Goal: Communication & Community: Answer question/provide support

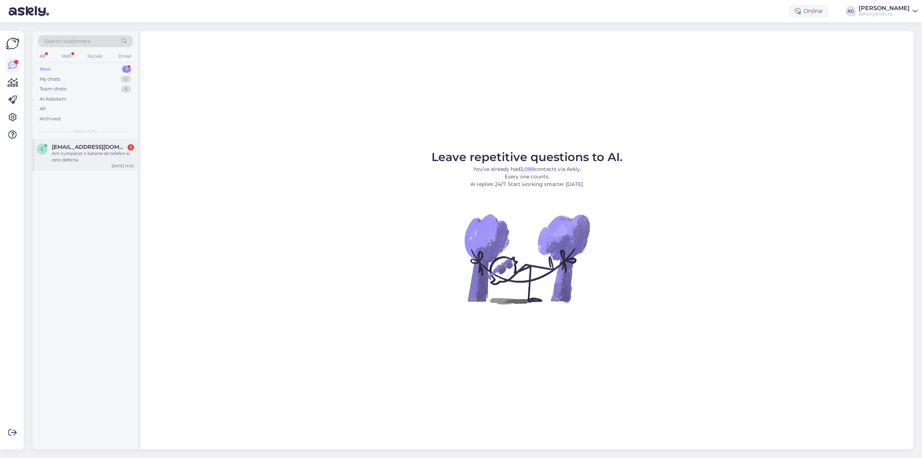
click at [69, 149] on span "[EMAIL_ADDRESS][DOMAIN_NAME]" at bounding box center [89, 147] width 75 height 6
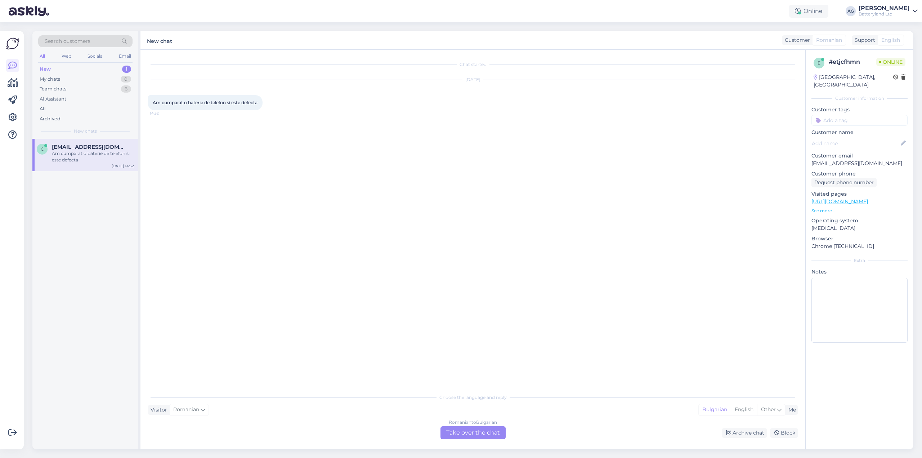
click at [462, 433] on div "Romanian to Bulgarian Take over the chat" at bounding box center [473, 432] width 65 height 13
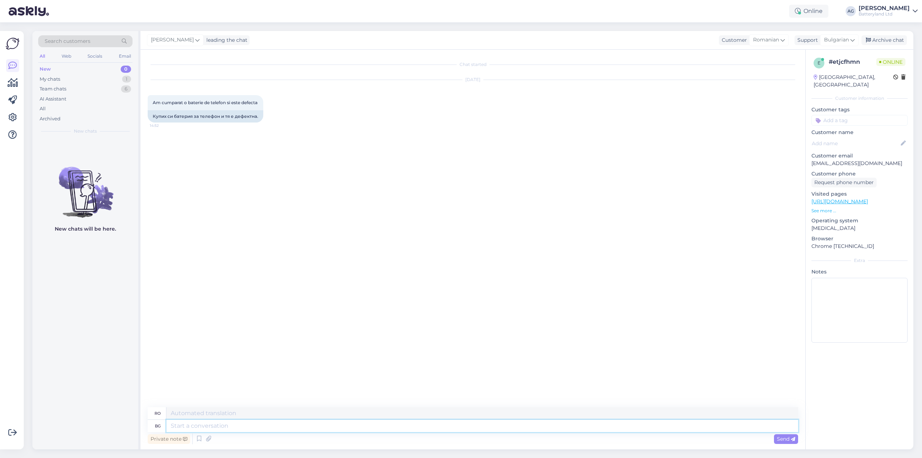
click at [523, 425] on textarea at bounding box center [482, 426] width 632 height 12
type textarea "Здравейте"
type textarea "Buna ziua"
type textarea "Моля"
type textarea "Vă rog"
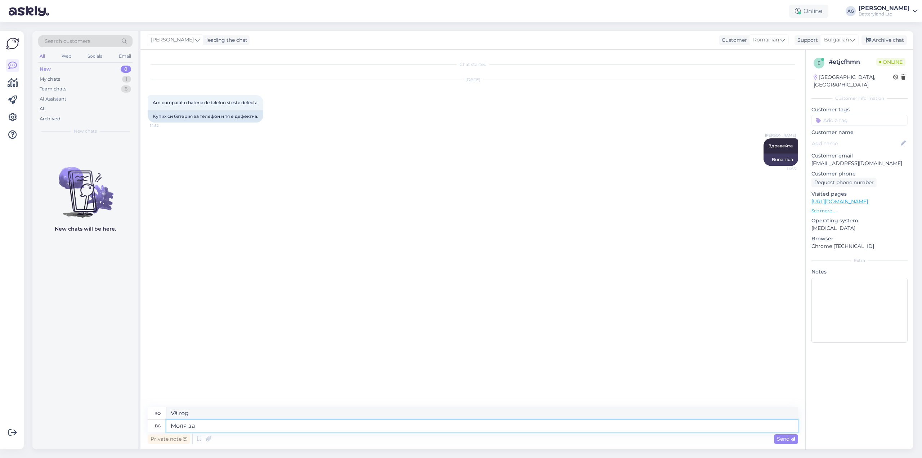
type textarea "Моля за"
type textarea "Vă rog."
type textarea "Моля за гаранционен ном"
type textarea "Vă rugăm să oferiți o garanție."
type textarea "Моля за гаранционен номер"
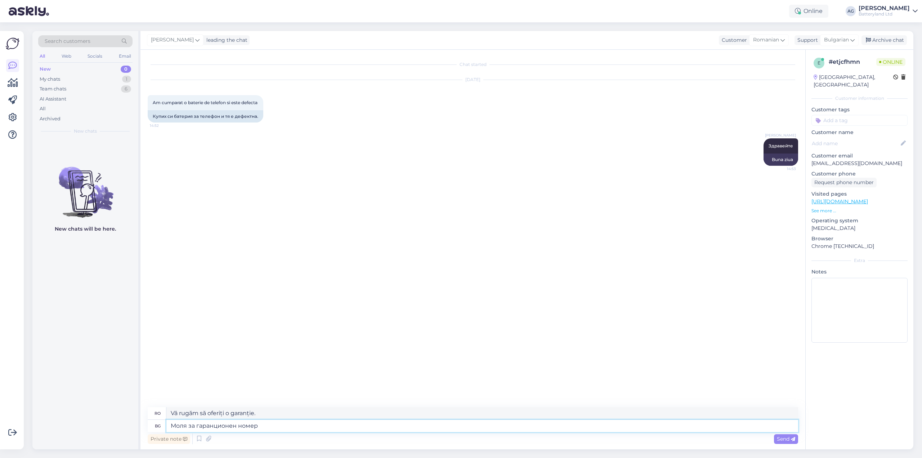
type textarea "Vă rugăm să furnizați un număr de garanție."
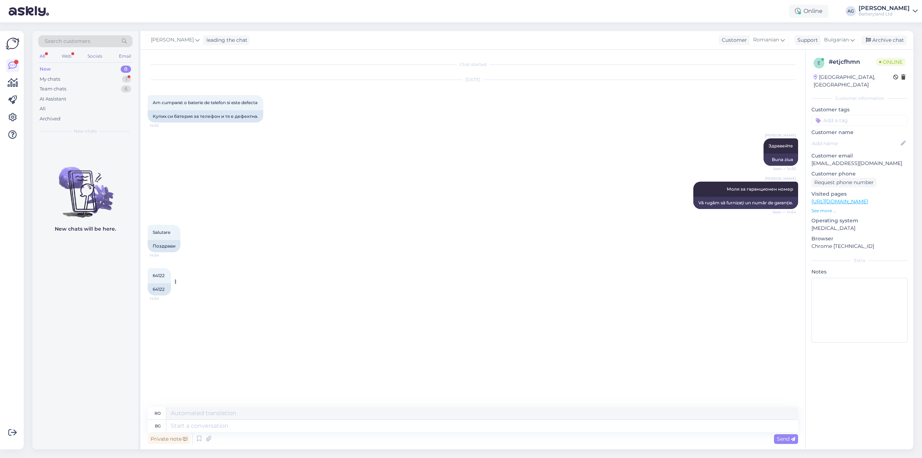
click at [152, 286] on div "64122" at bounding box center [159, 289] width 23 height 12
copy div "64122"
click at [235, 425] on textarea at bounding box center [482, 426] width 632 height 12
type textarea "Благодаря."
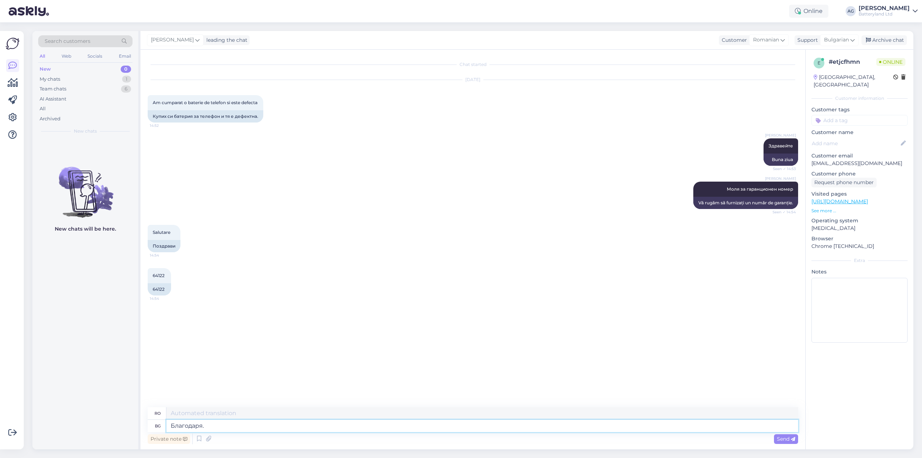
type textarea "Mulțumesc."
type textarea "Благодаря. Какъе в"
type textarea "Mulțumesc. Ce mai faci?"
type textarea "Благодаря. Какъе в проблемът с"
type textarea "Mulțumesc. Care este problema?"
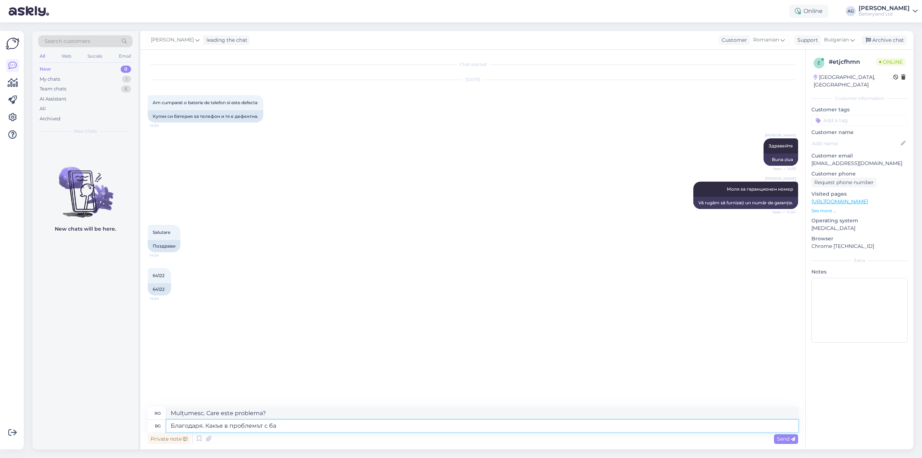
type textarea "Благодаря. Какъе в проблемът с бат"
type textarea "Mulțumesc. Care este problema cu"
type textarea "Благодаря. Какъе в проблемът с батерията?"
type textarea "Mulțumesc. Care este problema cu bateria?"
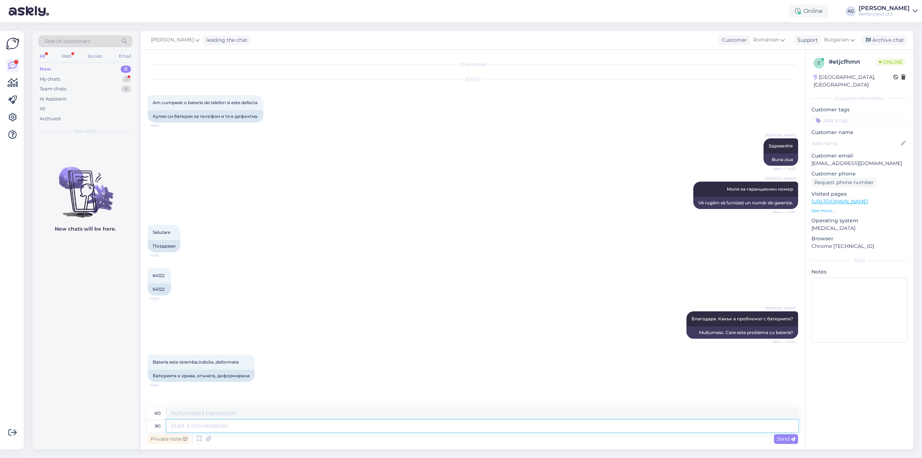
click at [249, 425] on textarea at bounding box center [482, 426] width 632 height 12
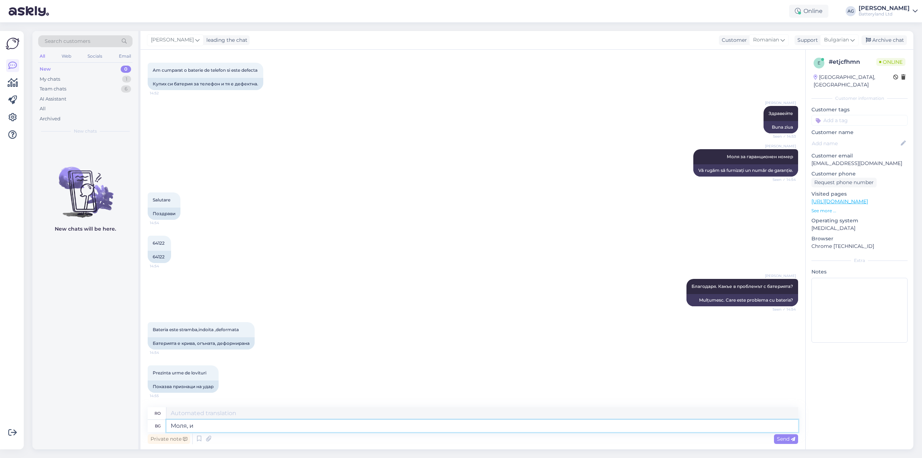
type textarea "Моля, из"
type textarea "Vă rog"
type textarea "Моля, изпратете"
type textarea "Vă rugăm să trimiteți"
type textarea "Моля, изпратете снимка"
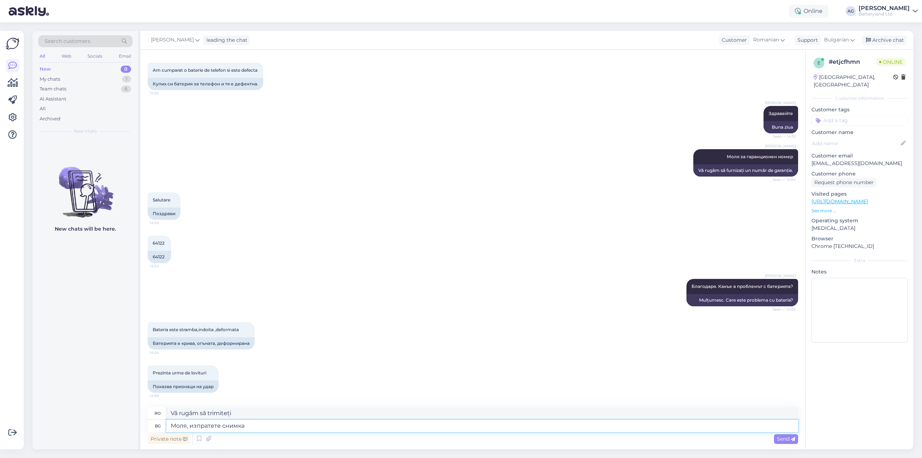
type textarea "Te rog trimite o fotografie."
type textarea "Моля, изпратете снимка тук ил"
type textarea "Te rog trimite o fotografie aici."
type textarea "Моля, изпратете снимка тук или"
type textarea "Vă rugăm să trimiteți o fotografie aici sau"
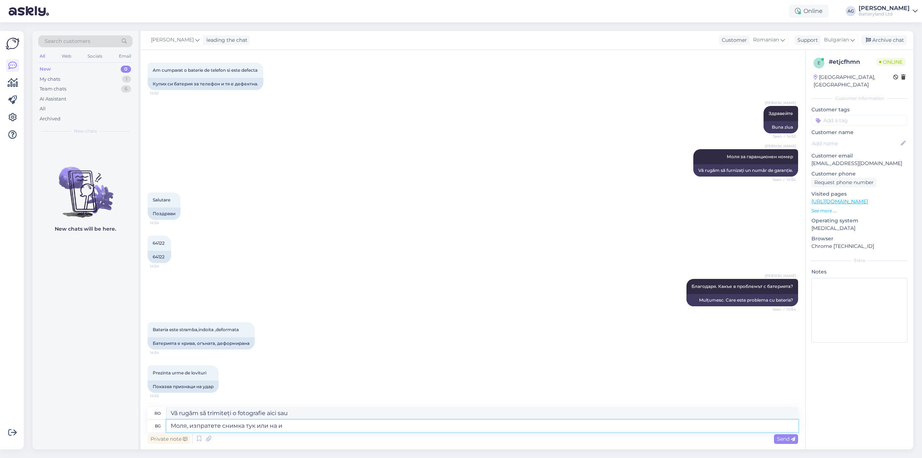
type textarea "Моля, изпратете снимка тук или на им"
type textarea "Vă rugăm să trimiteți o fotografie aici sau la"
type textarea "Моля, изпратете снимка тук или на имейл"
type textarea "Vă rugăm să trimiteți o fotografie aici sau prin e-mail."
type textarea "Моля, изпратете снимка тук или на имейл [EMAIL_ADDRESS][DOMAIN_NAME]"
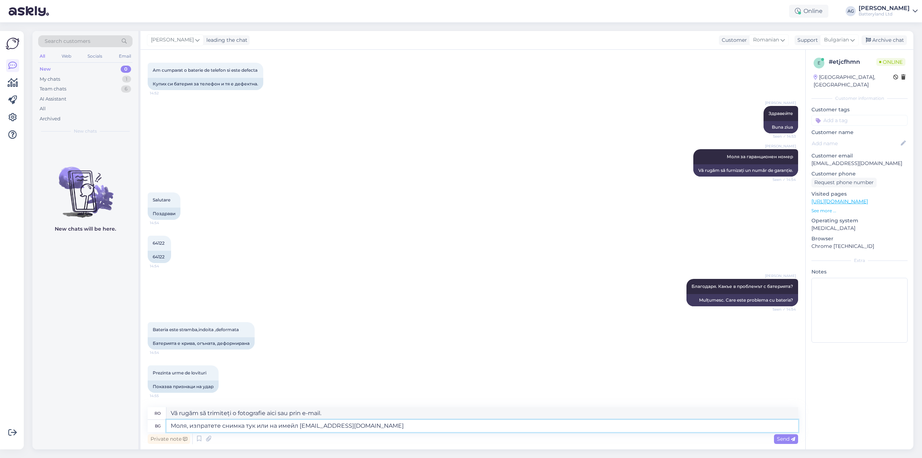
type textarea "Vă rugăm să trimiteți o fotografie aici sau să trimiteți un e-mail [EMAIL_ADDRE…"
type textarea "Моля, изпратете снимка тук или на имейл [EMAIL_ADDRESS][DOMAIN_NAME]"
type textarea "Vă rugăm să trimiteți o fotografie aici sau să trimiteți un e-mail [EMAIL_ADDRE…"
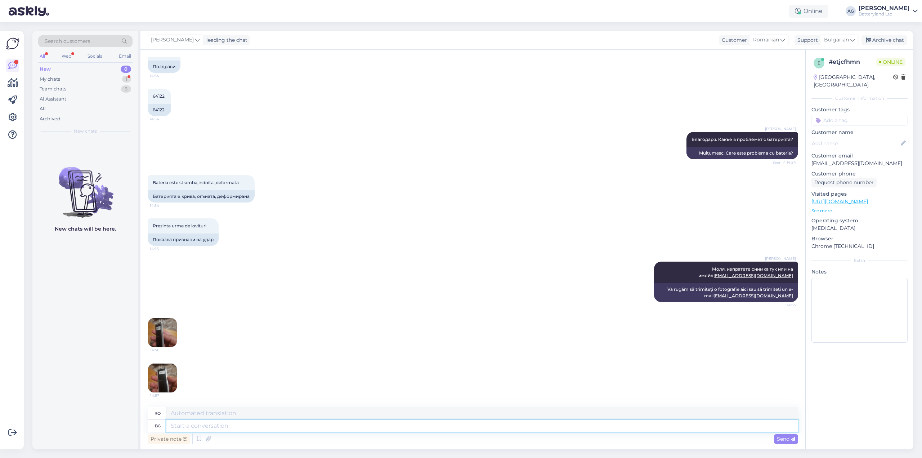
scroll to position [225, 0]
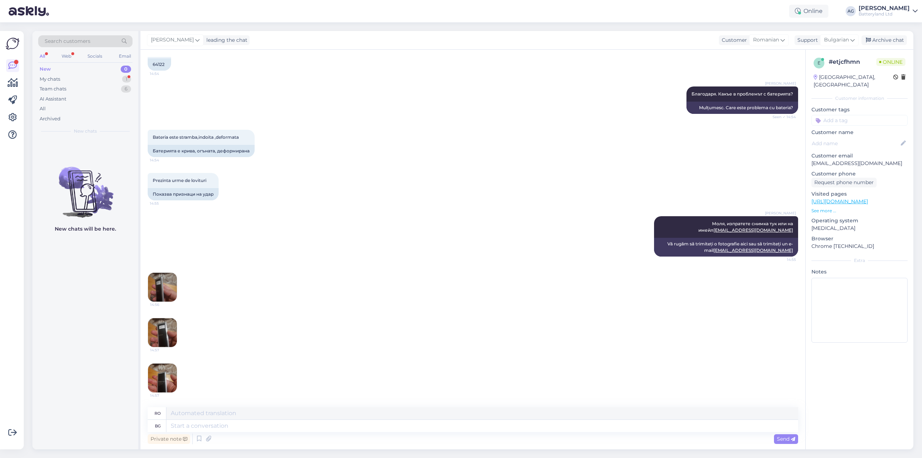
click at [161, 280] on img at bounding box center [162, 287] width 29 height 29
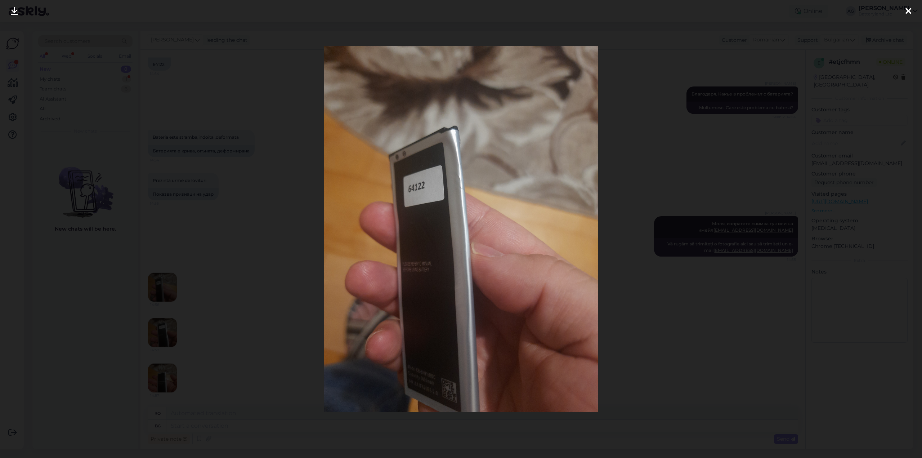
click at [905, 15] on div at bounding box center [908, 11] width 14 height 23
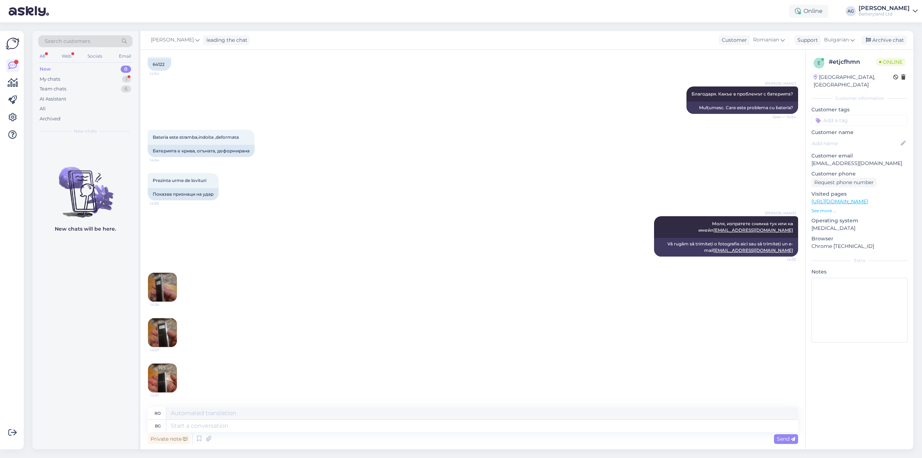
click at [160, 326] on img at bounding box center [162, 332] width 29 height 29
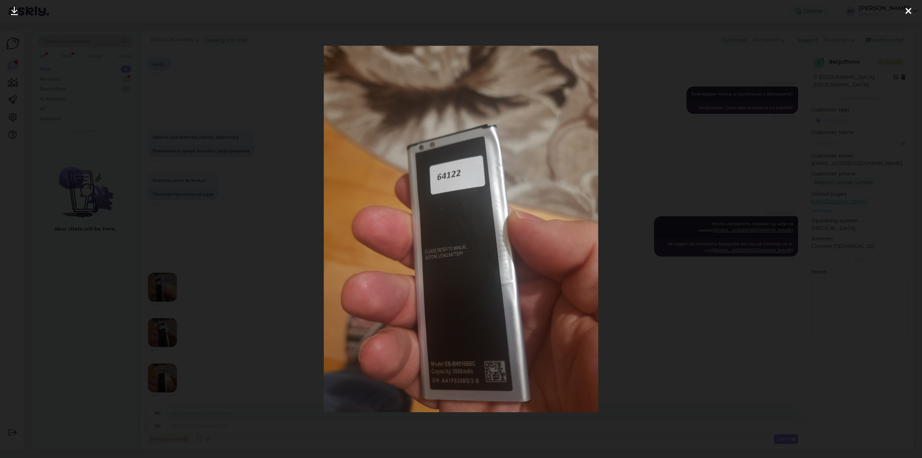
click at [707, 166] on div at bounding box center [461, 229] width 922 height 458
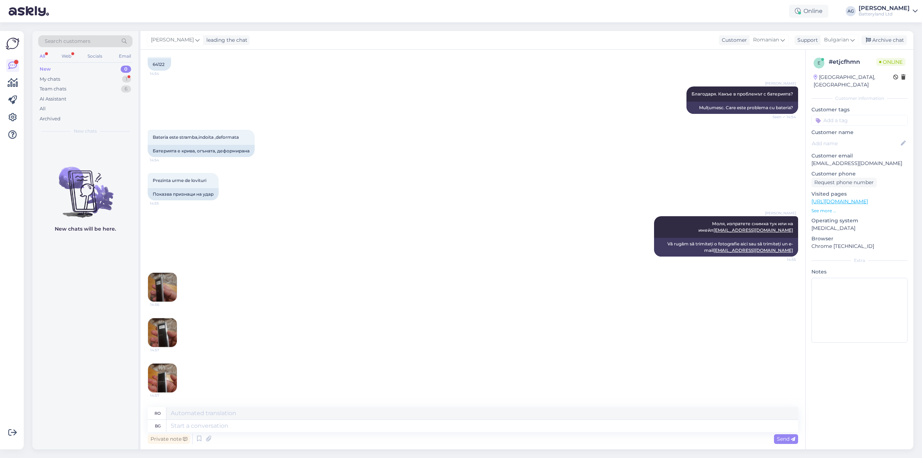
click at [165, 377] on img at bounding box center [162, 378] width 29 height 29
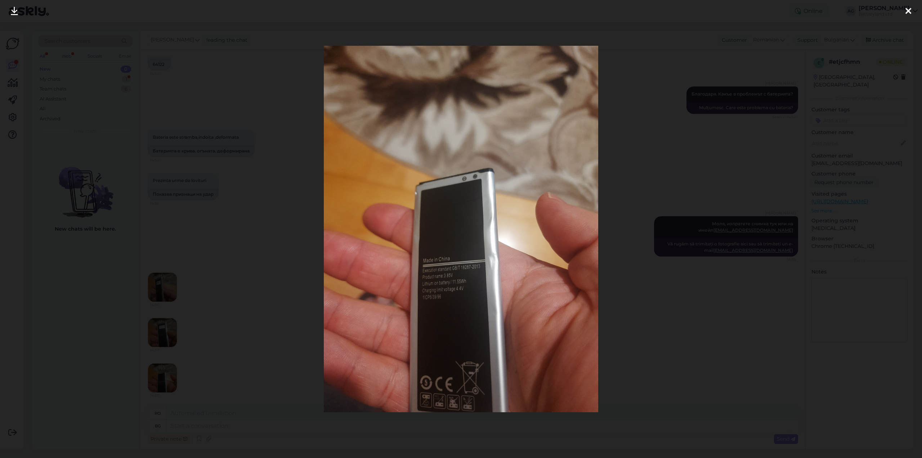
click at [701, 163] on div at bounding box center [461, 229] width 922 height 458
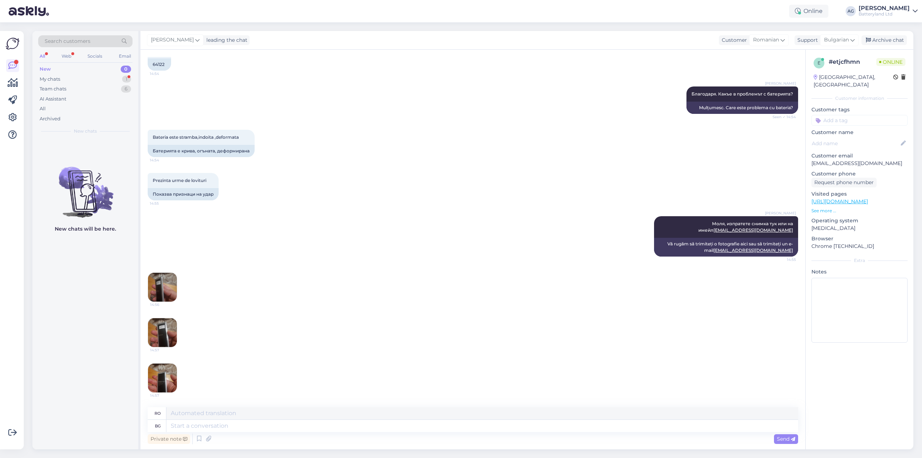
click at [171, 281] on img at bounding box center [162, 287] width 29 height 29
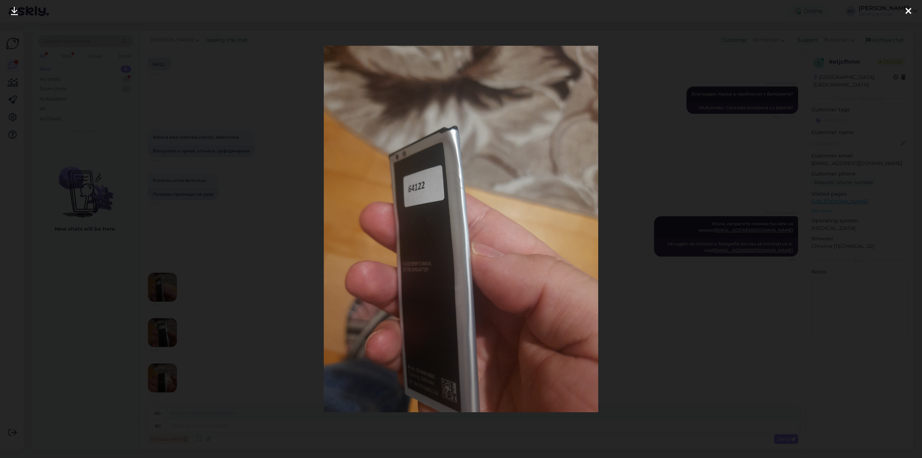
click at [908, 12] on icon at bounding box center [909, 11] width 6 height 9
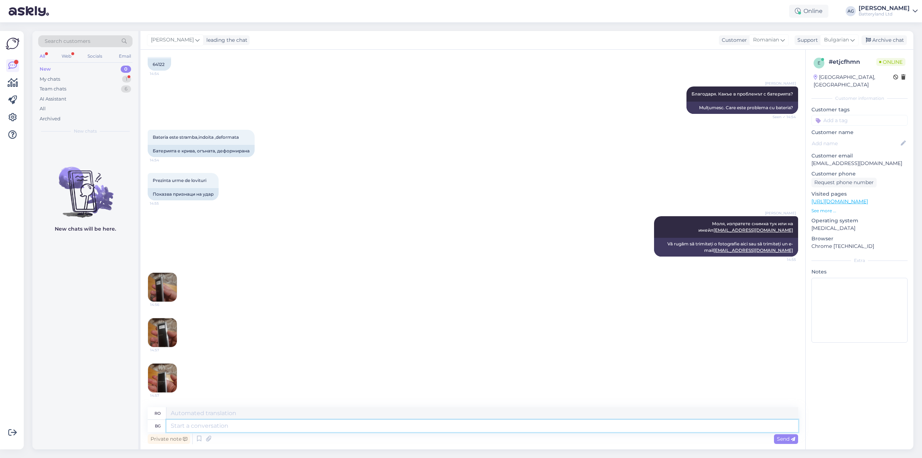
click at [265, 428] on textarea at bounding box center [482, 426] width 632 height 12
type textarea "Ок."
type textarea "Bine."
type textarea "Ок. Да ра"
type textarea "Bine. Da"
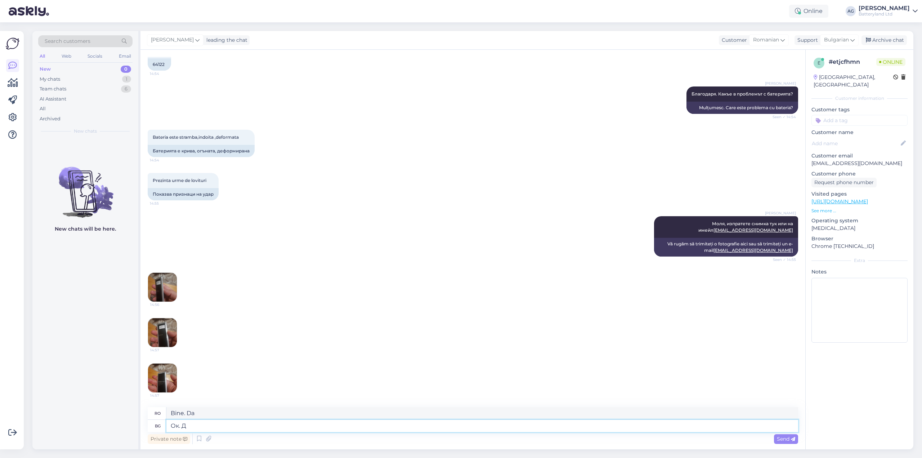
type textarea "Ок."
type textarea "Bine."
type textarea "Ок. Да ра"
type textarea "Bine. Da"
type textarea "Ок."
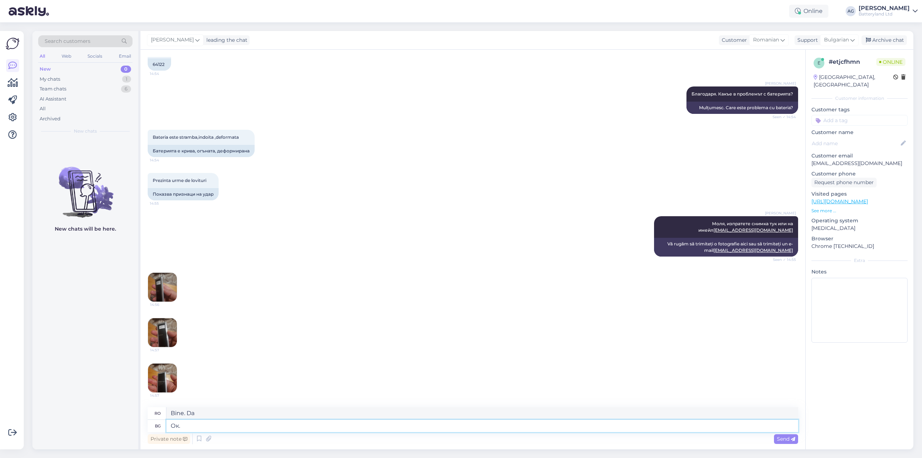
type textarea "Bine."
type textarea "О"
type textarea "Благодаря."
type textarea "Mulțumesc."
type textarea "Благодаря. Очевидно е"
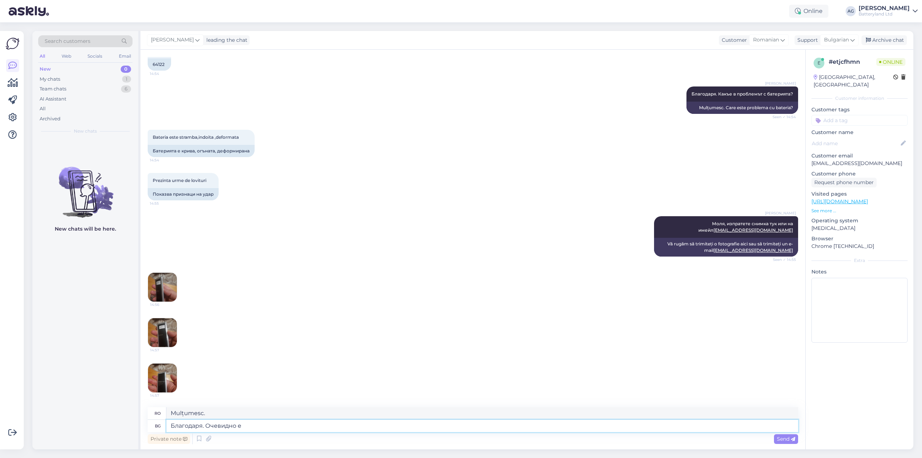
type textarea "Mulțumesc. Evident."
type textarea "Благодаря. Очевидно е на"
type textarea "Mulțumesc. E evident."
type textarea "Благодаря. Очевидно е натисната при"
type textarea "Mulțumesc. E evident că e apăsat."
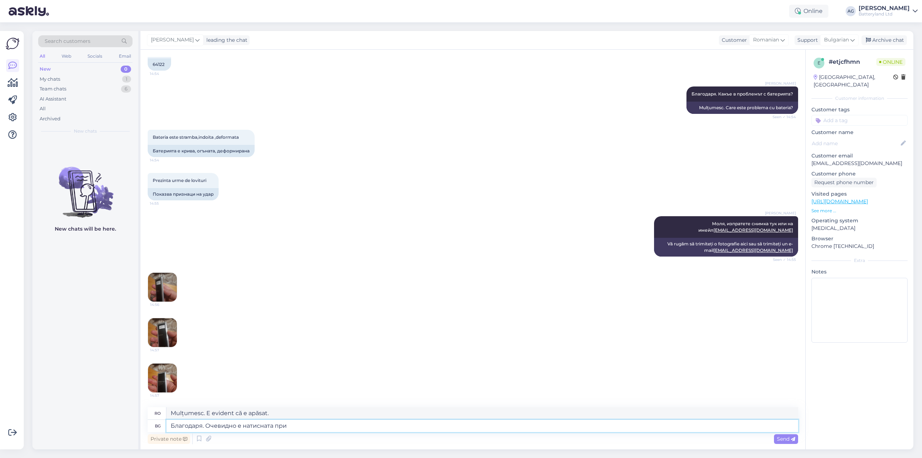
type textarea "Благодаря. Очевидно е натисната при т"
type textarea "Mulțumesc. Evident că este apăsat la"
type textarea "Благодаря. Очевидно е натисната при транспорт."
type textarea "Mulțumesc. Evident că a fost comprimat în timpul transportului."
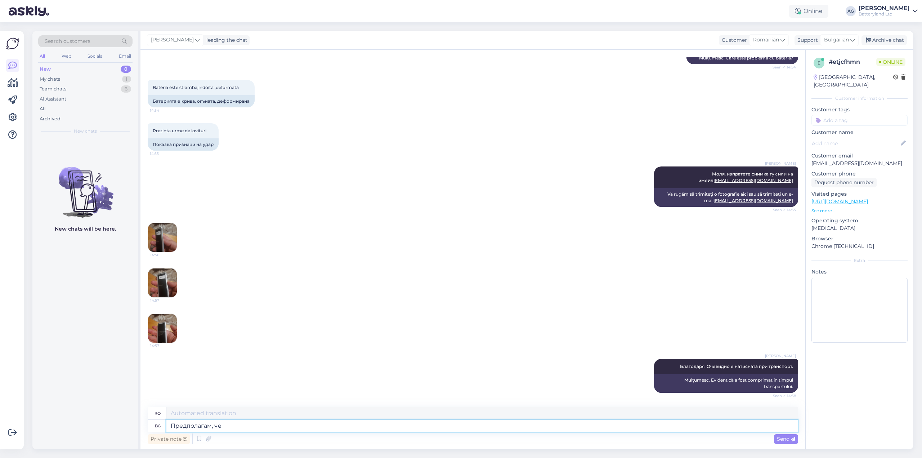
type textarea "Предполагам, че"
type textarea "Cred,"
type textarea "Предполагам, че не"
type textarea "Presupun că"
type textarea "Предполагам, че не с"
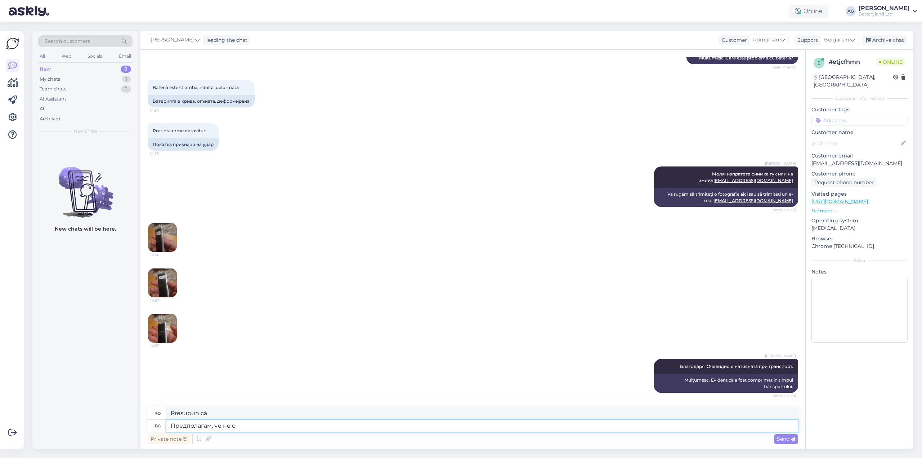
type textarea "Bănuiesc că nu."
type textarea "Предполагам, че не сте я"
type textarea "Bănuiesc că nu ești."
type textarea "Предполагам, че не сте я п"
type textarea "Bănuiesc că nu ai făcut-o."
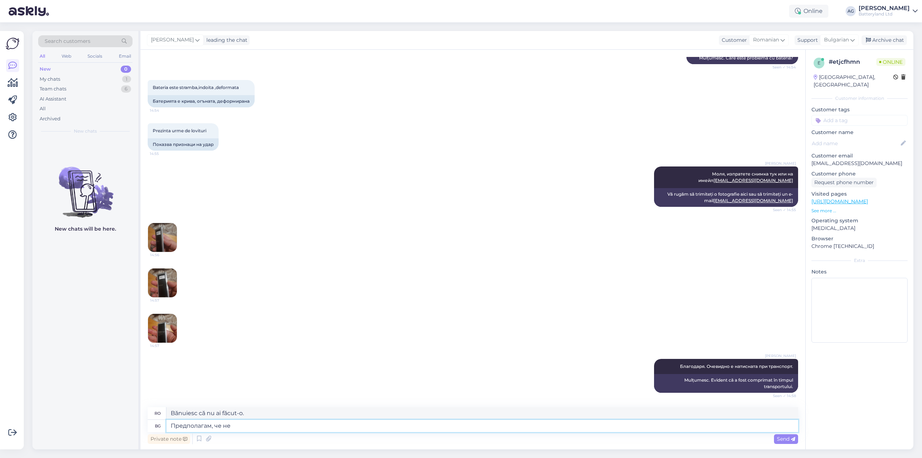
type textarea "Предполагам, че н"
type textarea "Bănuiesc că nu ești."
type textarea "Предполагам"
type textarea "Bănuiesc că nu."
type textarea "Предполага"
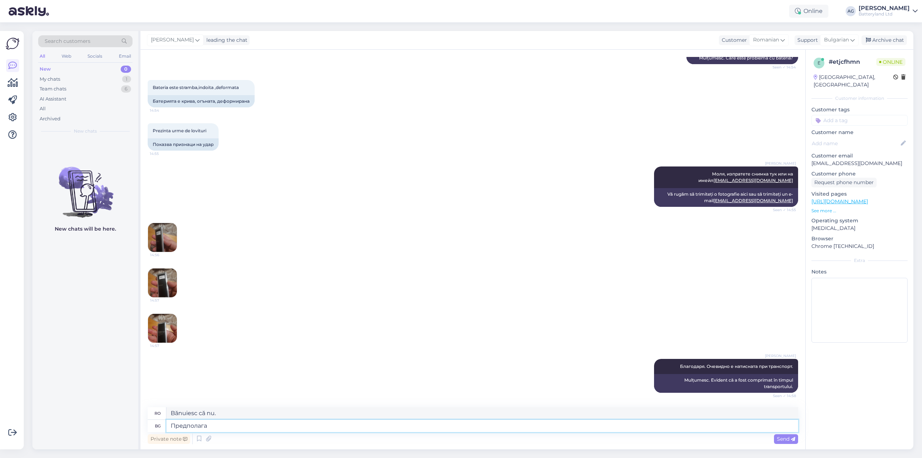
type textarea "Presupun că"
type textarea "Предполаг"
type textarea "Cred,"
type textarea "П"
type textarea "Ще в"
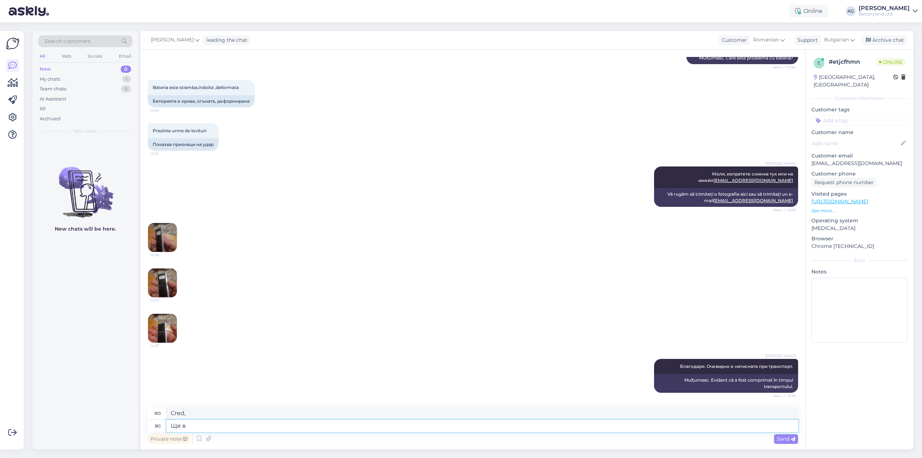
type textarea "Eu voi"
type textarea "Ще ви пра"
type textarea "Îți voi da"
type textarea "Ще ви пратим н"
type textarea "Vă vom trimite"
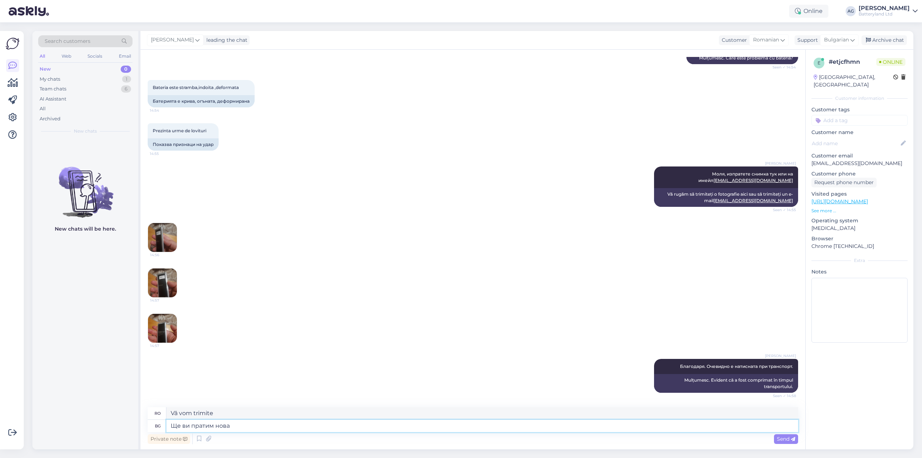
type textarea "Ще ви пратим нова ."
type textarea "Vă vom trimite unul nou."
type textarea "Ще ви пратим нова бройка"
type textarea "Vă vom trimite un exemplar nou."
type textarea "Ще ви пратим нова бройка."
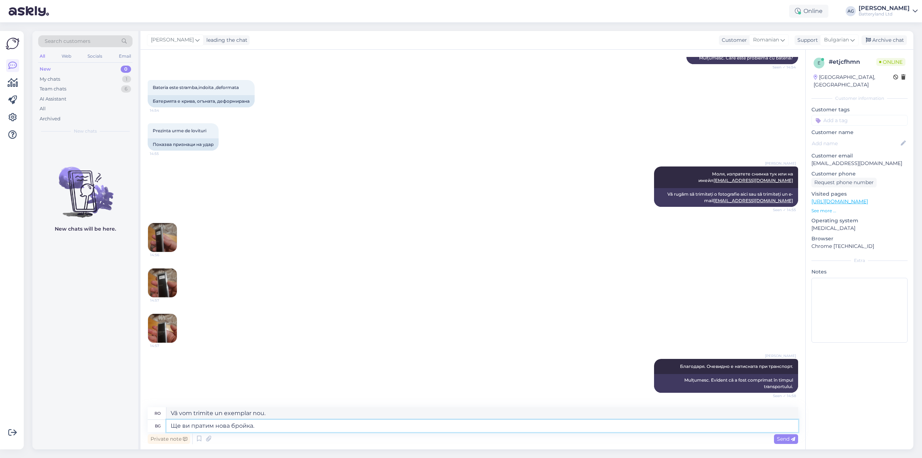
type textarea "Vă vom trimite unul nou."
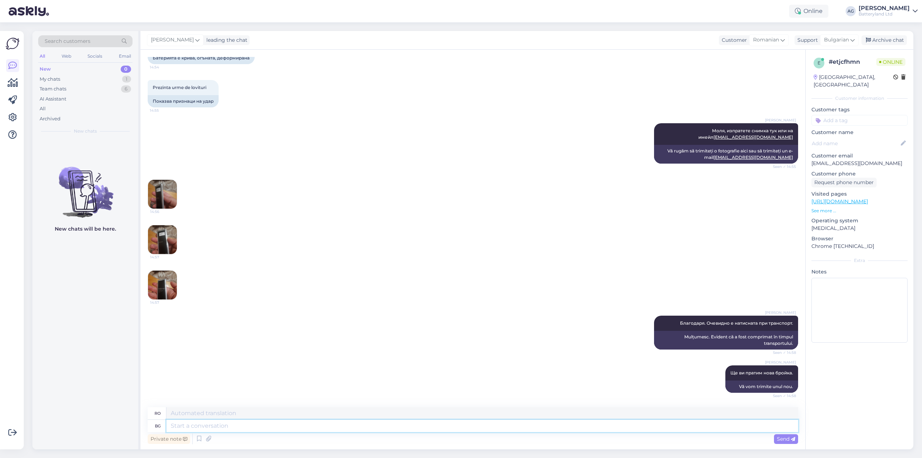
scroll to position [361, 0]
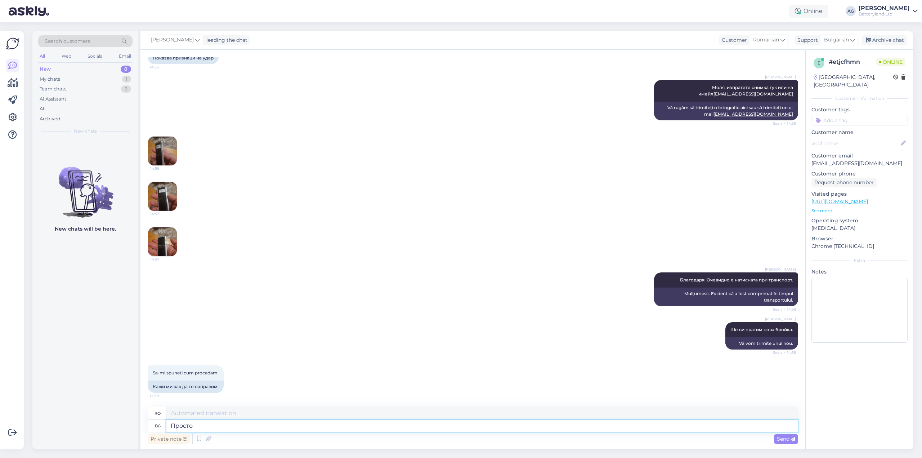
type textarea "Просто"
type textarea "Pur şi simplu"
type textarea "Просто ще и"
type textarea "Eu doar voi"
type textarea "Просто ще изрпатим н"
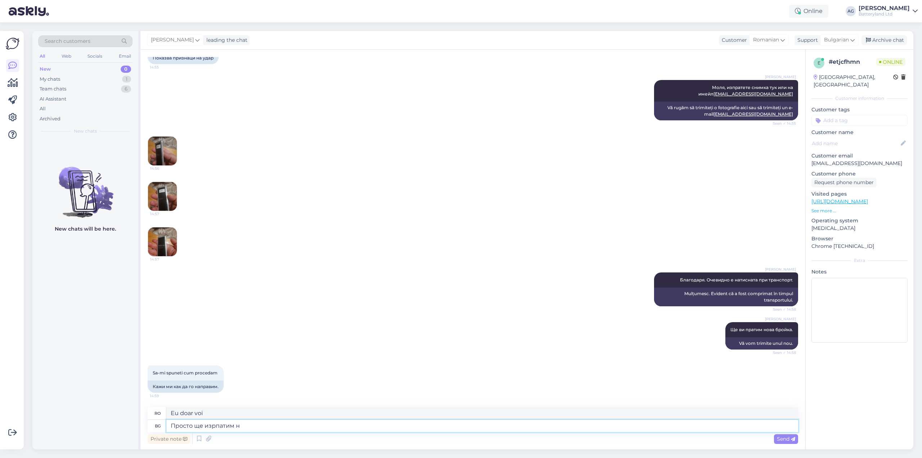
type textarea "Vom trece pur și simplu peste asta."
type textarea "Просто ще изпратим нов"
type textarea "Vom trimite doar"
type textarea "Просто ще изпратим нова б"
type textarea "Vom trimite pur și simplu unul nou."
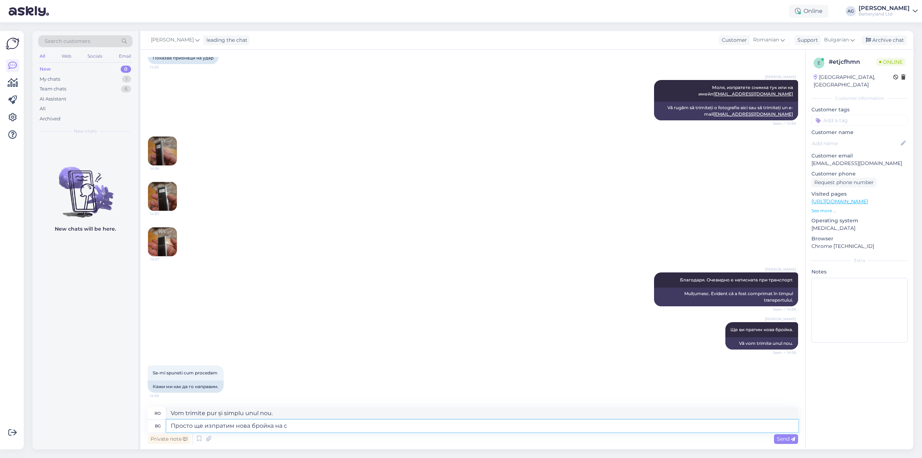
type textarea "Просто ще изпратим нова бройка на съ"
type textarea "Vom trimite unul nou către"
type textarea "Просто ще изпратим нова бройка на същия а"
type textarea "Pur și simplu vom trimite unul nou aceleiași persoane."
type textarea "Просто ще изпратим нова бройка на същия адрес."
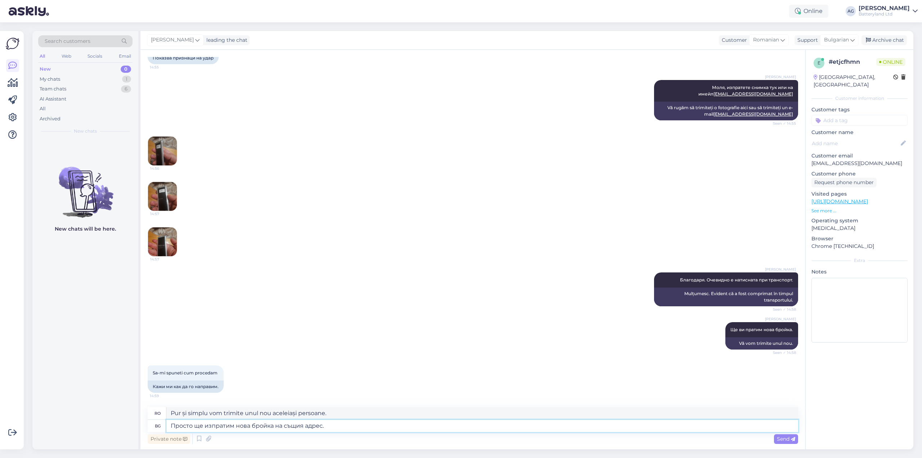
type textarea "Pur și simplu vom trimite o copie nouă la aceeași adresă."
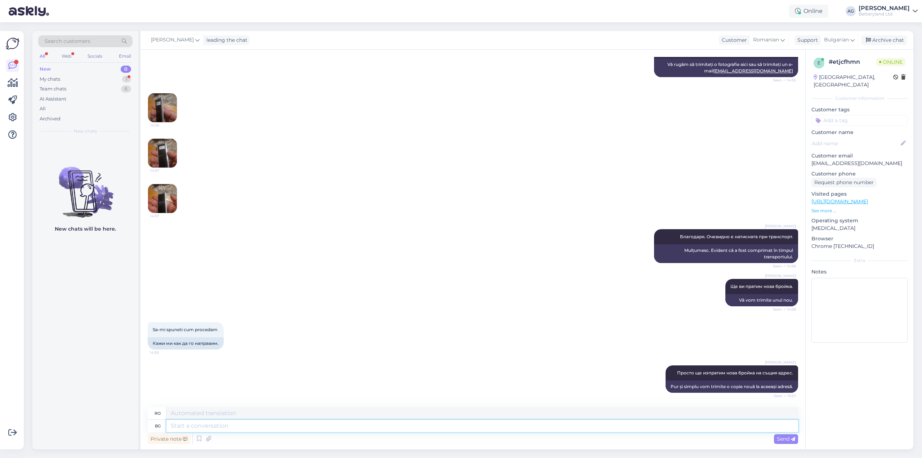
scroll to position [447, 0]
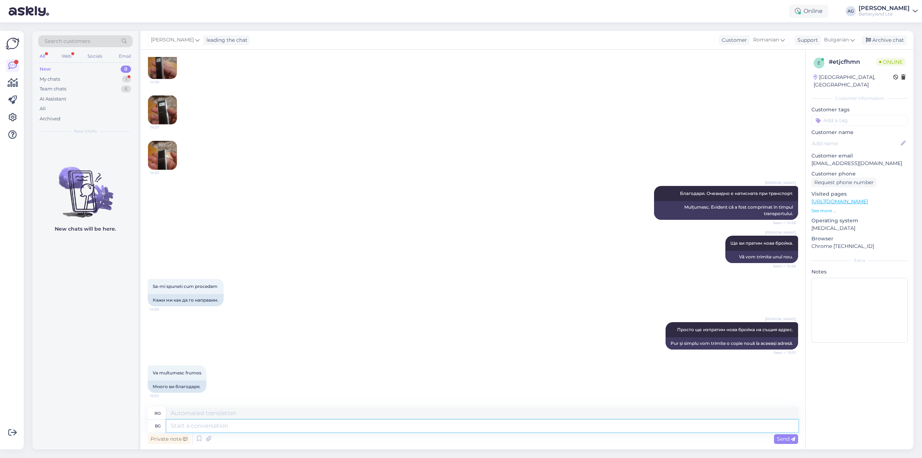
click at [253, 428] on textarea at bounding box center [482, 426] width 632 height 12
type textarea "Моля."
type textarea "Vă rog."
type textarea "Моля. Днес"
type textarea "Te rog. Astăzi"
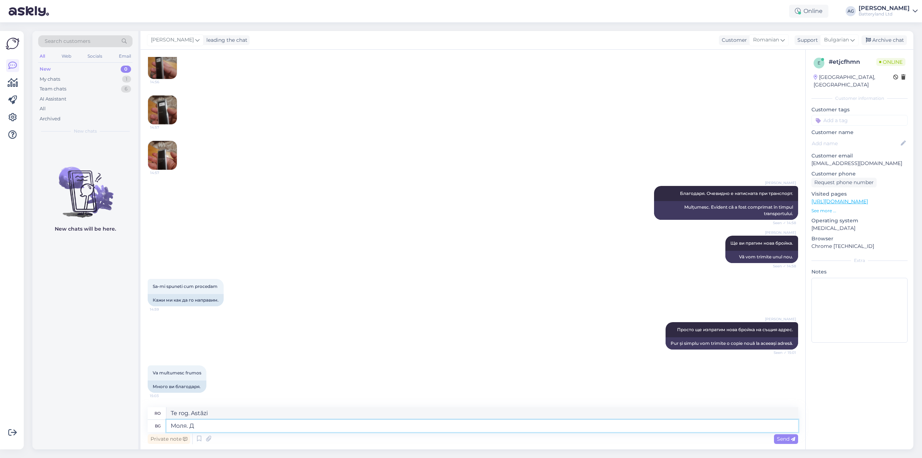
type textarea "Моля."
type textarea "Vă rog."
type textarea "Моля. Приятен ден"
type textarea "Te rog. Frumos."
type textarea "Моля. Приятен ден."
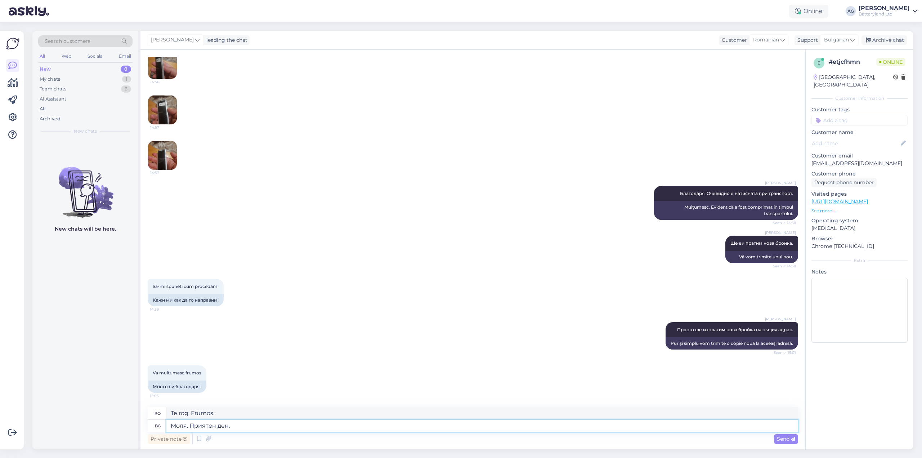
type textarea "Vă rog. O zi bună."
